Goal: Task Accomplishment & Management: Manage account settings

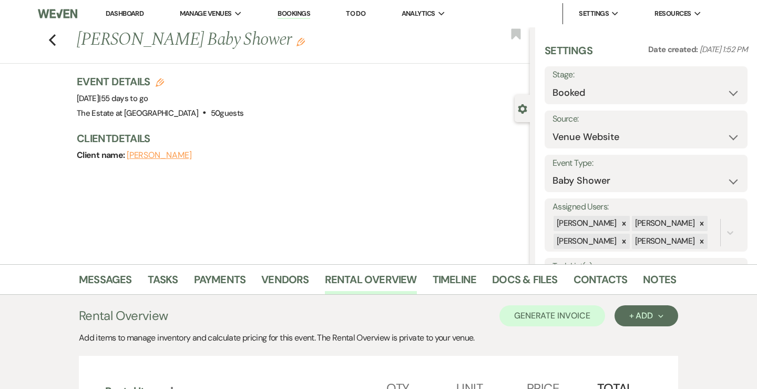
select select "5"
select select "3"
click at [49, 44] on icon "Previous" at bounding box center [52, 40] width 8 height 13
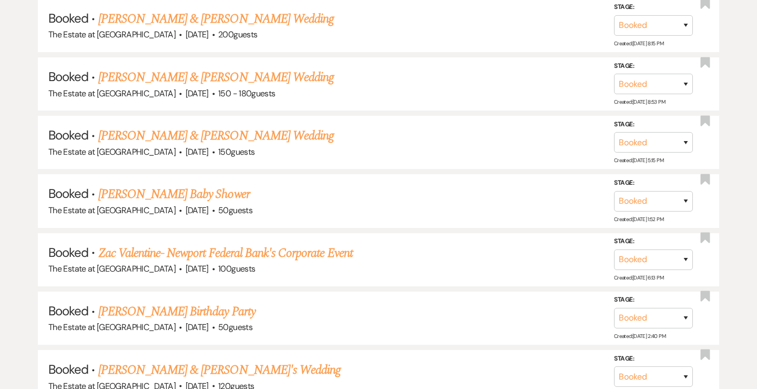
scroll to position [525, 0]
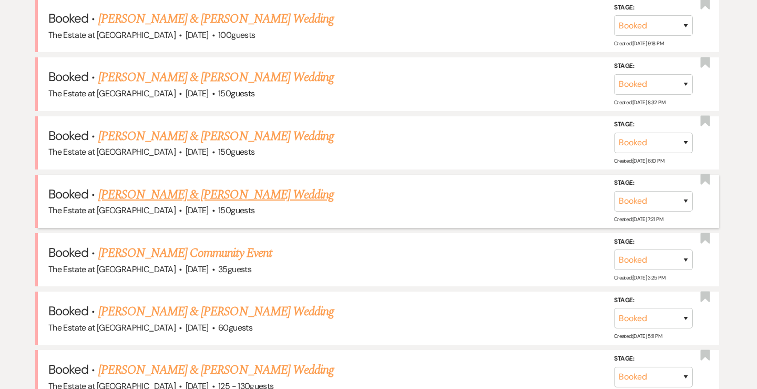
click at [139, 191] on link "[PERSON_NAME] & [PERSON_NAME] Wedding" at bounding box center [216, 194] width 236 height 19
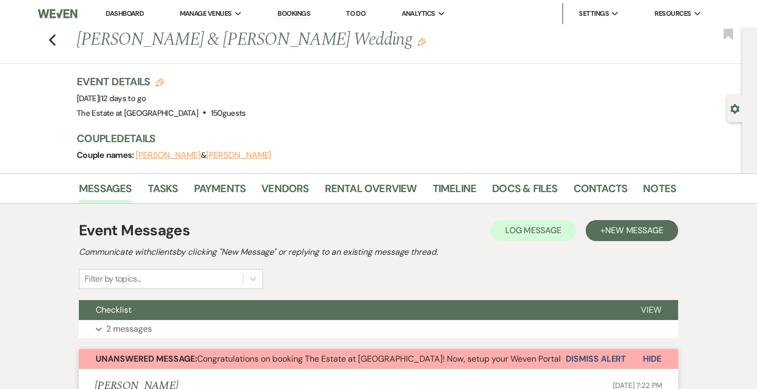
click at [567, 195] on li "Docs & Files" at bounding box center [532, 190] width 81 height 25
click at [581, 195] on link "Contacts" at bounding box center [601, 191] width 54 height 23
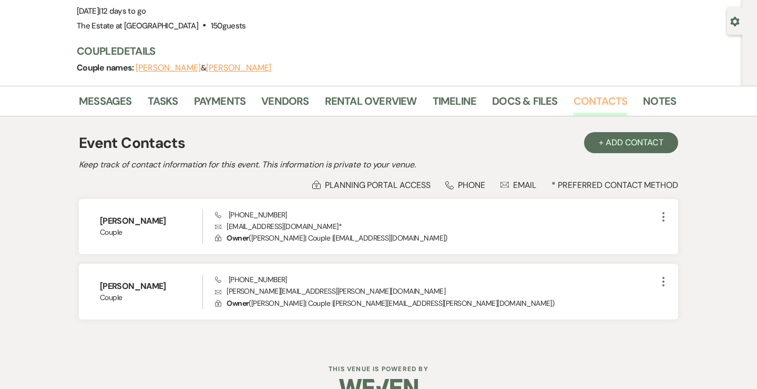
scroll to position [111, 0]
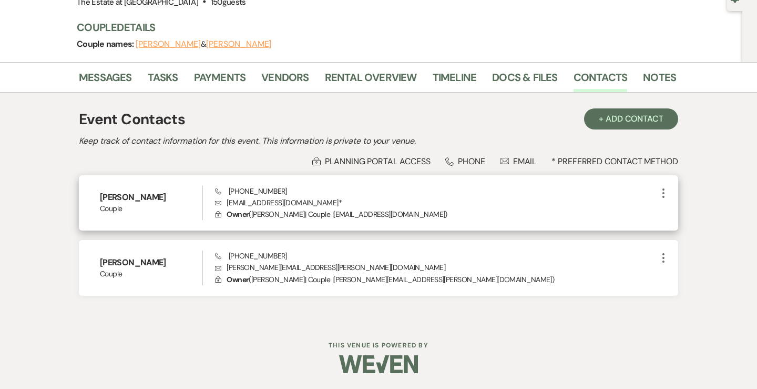
click at [250, 205] on p "Envelope [EMAIL_ADDRESS][DOMAIN_NAME] *" at bounding box center [436, 203] width 442 height 12
drag, startPoint x: 305, startPoint y: 204, endPoint x: 220, endPoint y: 204, distance: 84.7
click at [220, 204] on p "Envelope [EMAIL_ADDRESS][DOMAIN_NAME] *" at bounding box center [436, 203] width 442 height 12
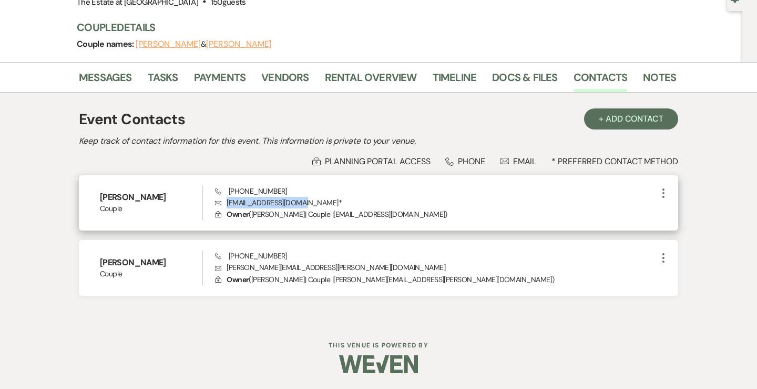
copy p "[EMAIL_ADDRESS][DOMAIN_NAME]"
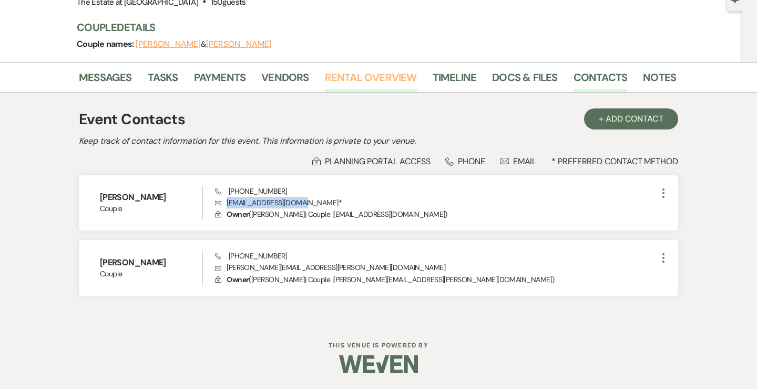
click at [342, 80] on link "Rental Overview" at bounding box center [371, 80] width 92 height 23
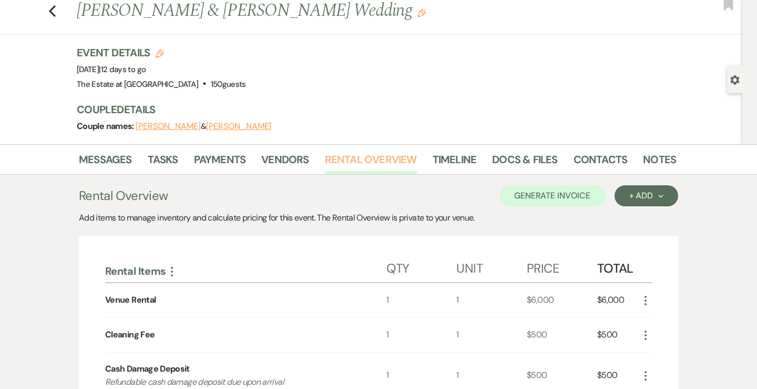
scroll to position [35, 0]
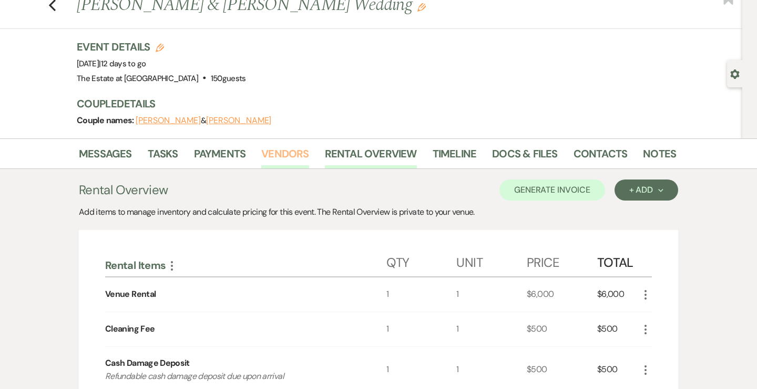
click at [270, 158] on link "Vendors" at bounding box center [284, 156] width 47 height 23
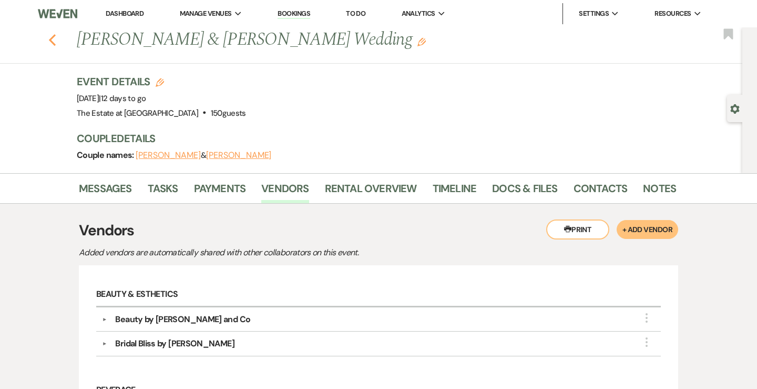
click at [50, 38] on use "button" at bounding box center [52, 40] width 7 height 12
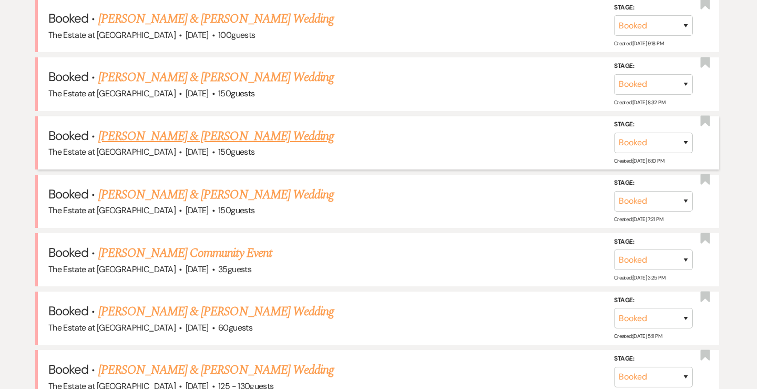
scroll to position [1647, 0]
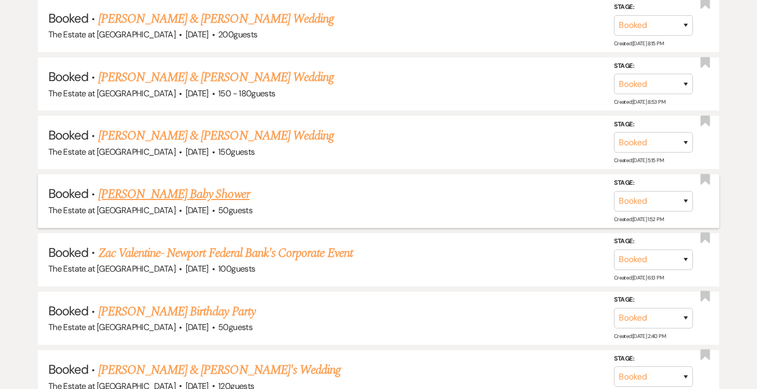
click at [164, 199] on link "[PERSON_NAME] Baby Shower" at bounding box center [173, 194] width 151 height 19
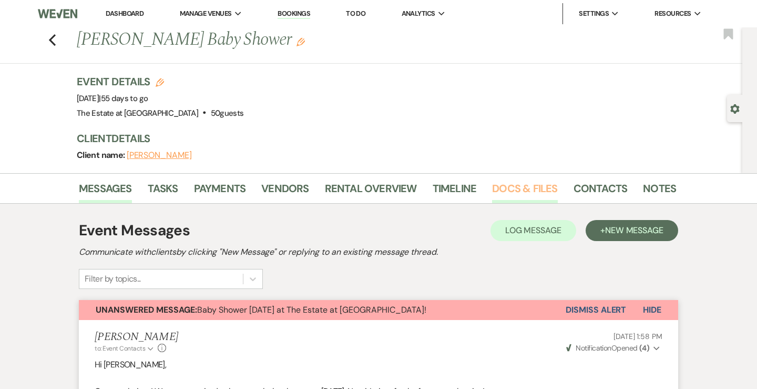
click at [501, 199] on link "Docs & Files" at bounding box center [524, 191] width 65 height 23
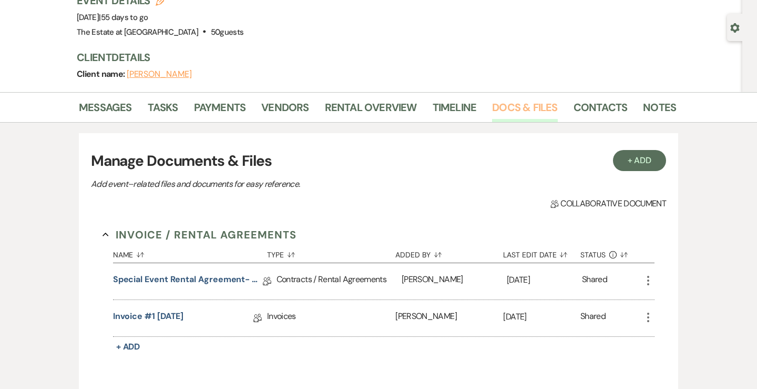
scroll to position [96, 0]
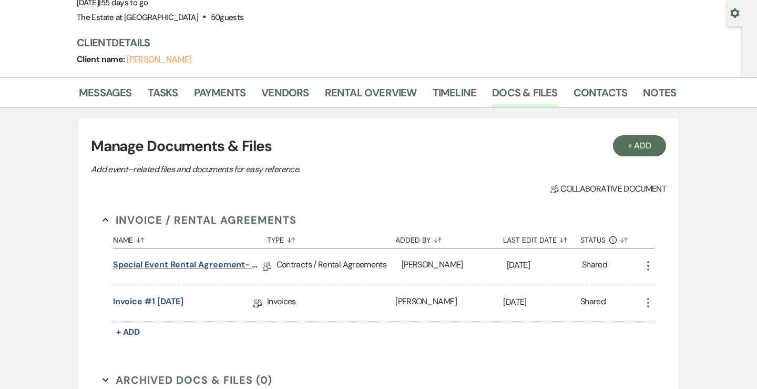
click at [210, 267] on link "Special Event Rental Agreement- The Estate at [GEOGRAPHIC_DATA]" at bounding box center [188, 266] width 150 height 16
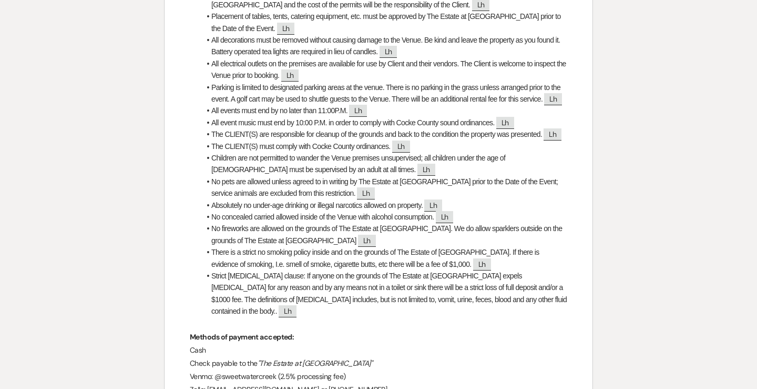
scroll to position [4820, 0]
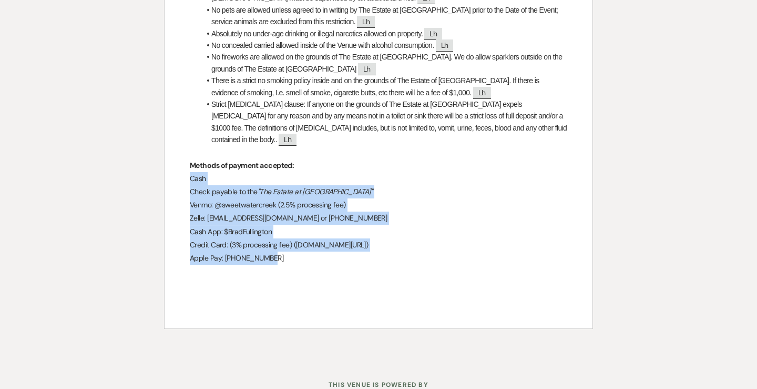
drag, startPoint x: 275, startPoint y: 218, endPoint x: 191, endPoint y: 137, distance: 117.2
copy div "Cash Check payable to the "The Estate at [GEOGRAPHIC_DATA]" Venmo: @sweetwaterc…"
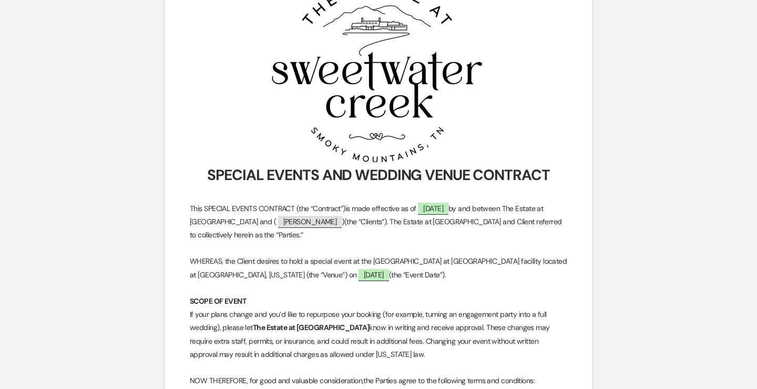
scroll to position [0, 0]
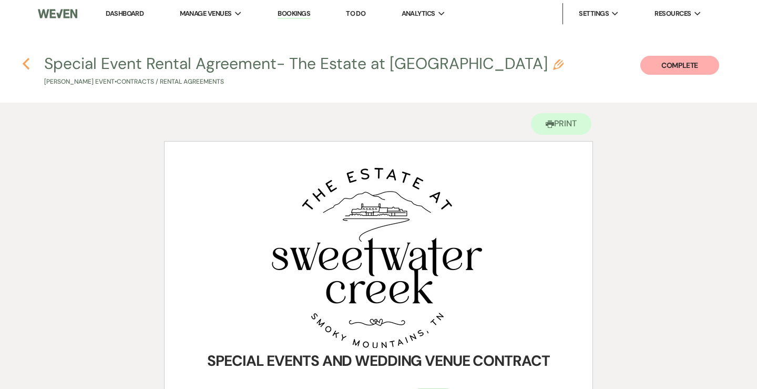
click at [28, 62] on icon "Previous" at bounding box center [26, 63] width 8 height 13
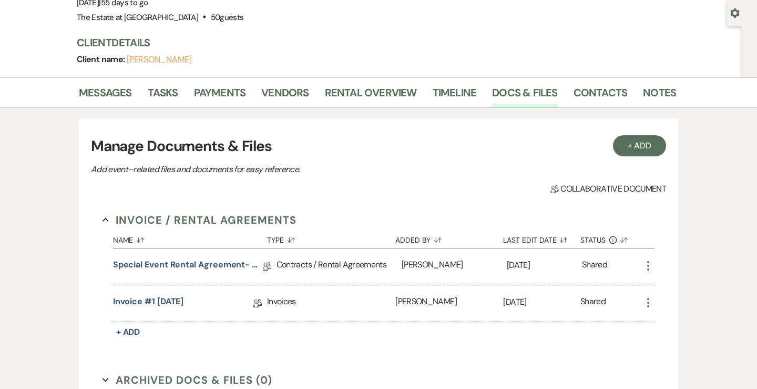
click at [119, 108] on div "+ Add Manage Documents & Files Add event–related files and documents for easy r…" at bounding box center [379, 282] width 600 height 349
click at [118, 84] on link "Messages" at bounding box center [105, 95] width 53 height 23
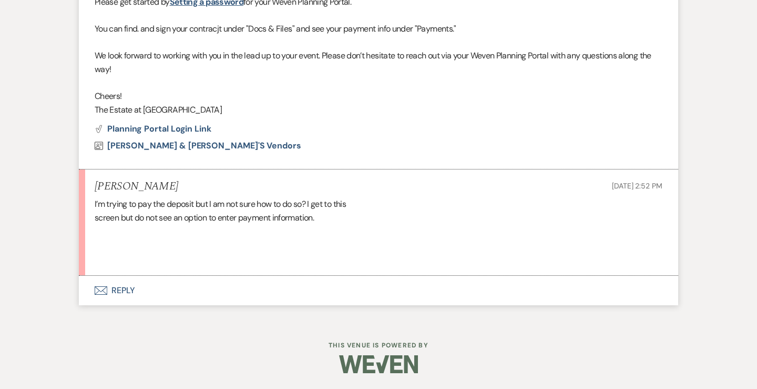
click at [129, 286] on button "Envelope Reply" at bounding box center [379, 290] width 600 height 29
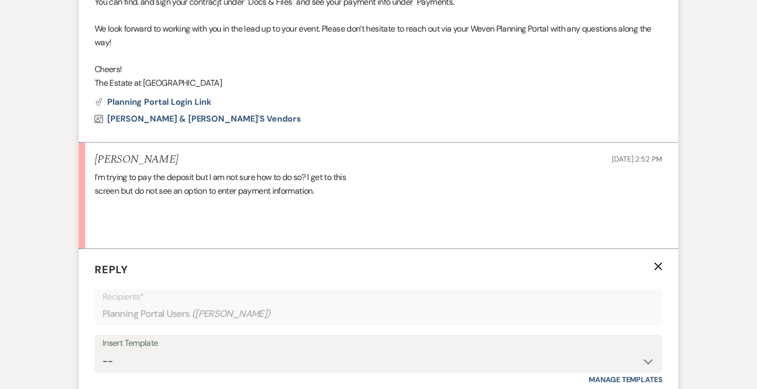
scroll to position [625, 0]
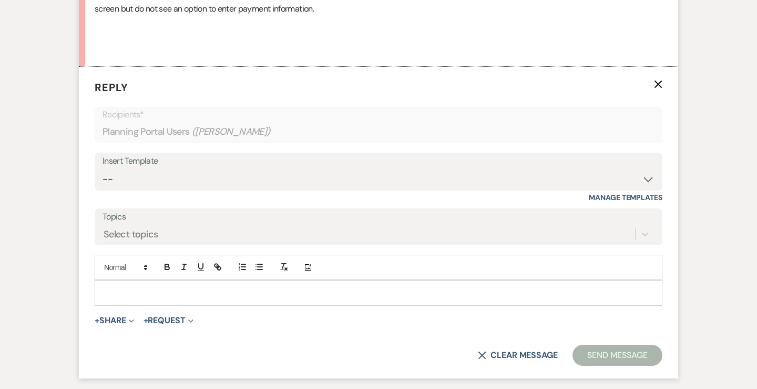
click at [140, 297] on p at bounding box center [378, 293] width 551 height 12
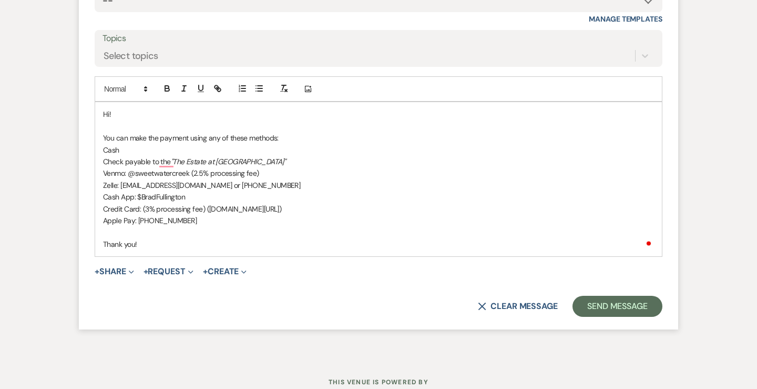
scroll to position [839, 0]
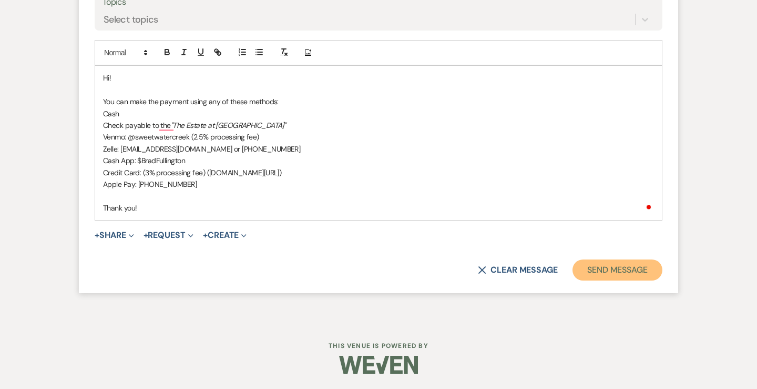
click at [606, 263] on button "Send Message" at bounding box center [618, 269] width 90 height 21
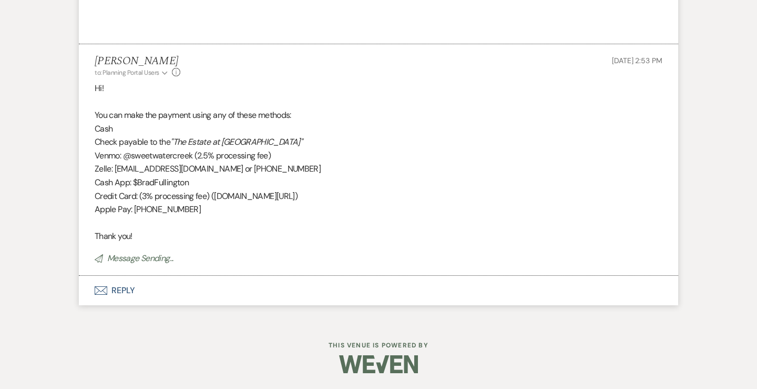
scroll to position [626, 0]
